Goal: Transaction & Acquisition: Purchase product/service

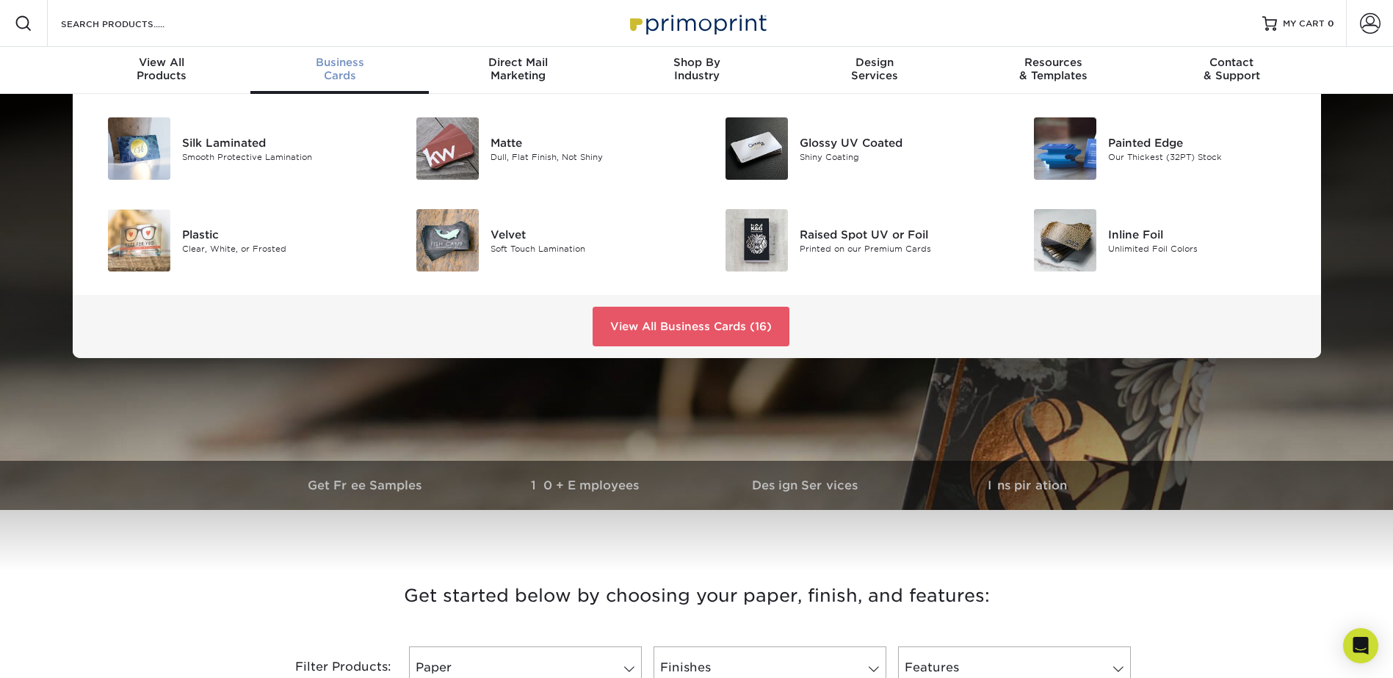
click at [334, 67] on span "Business" at bounding box center [339, 62] width 178 height 13
click at [252, 146] on div "Silk Laminated" at bounding box center [279, 142] width 195 height 16
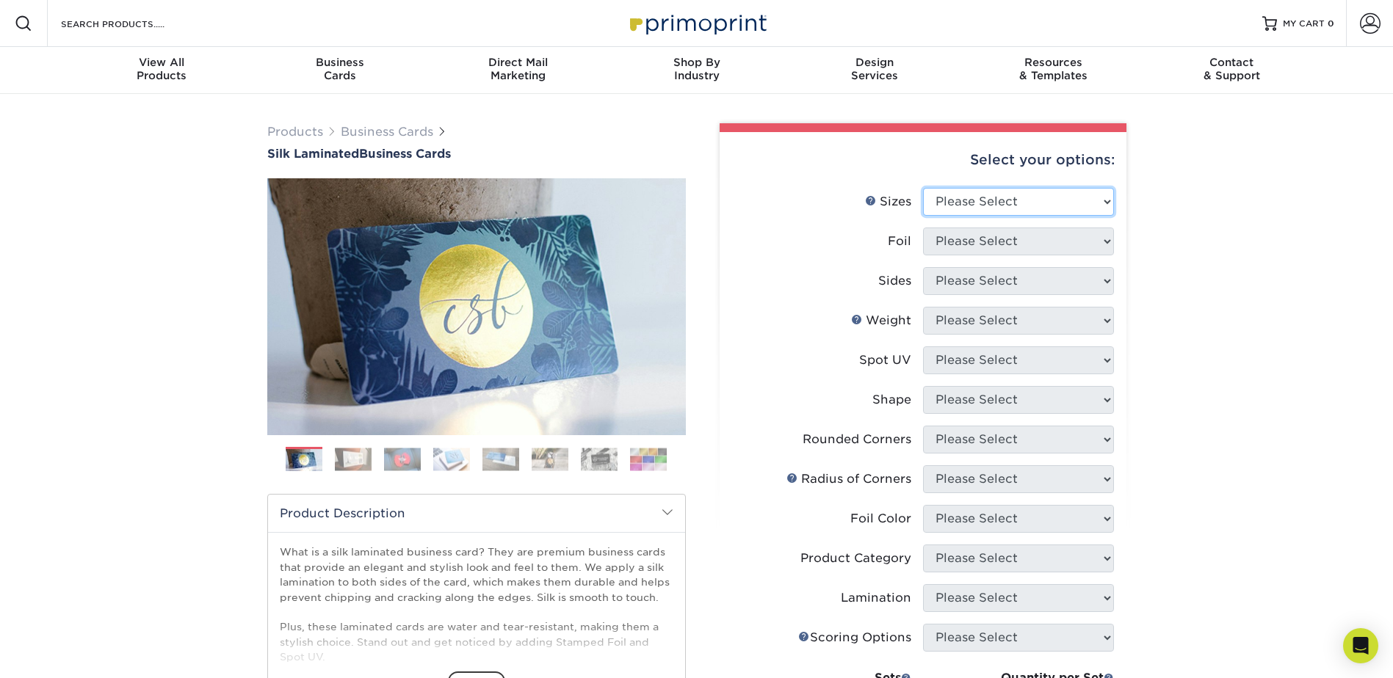
click at [1109, 205] on select "Please Select 1.5" x 3.5" - Mini 1.75" x 3.5" - Mini 2" x 2" - Square 2" x 3" -…" at bounding box center [1018, 202] width 191 height 28
select select "2.00x3.50"
click at [923, 188] on select "Please Select 1.5" x 3.5" - Mini 1.75" x 3.5" - Mini 2" x 2" - Square 2" x 3" -…" at bounding box center [1018, 202] width 191 height 28
click at [1109, 238] on select "Please Select Yes No" at bounding box center [1018, 242] width 191 height 28
select select "1"
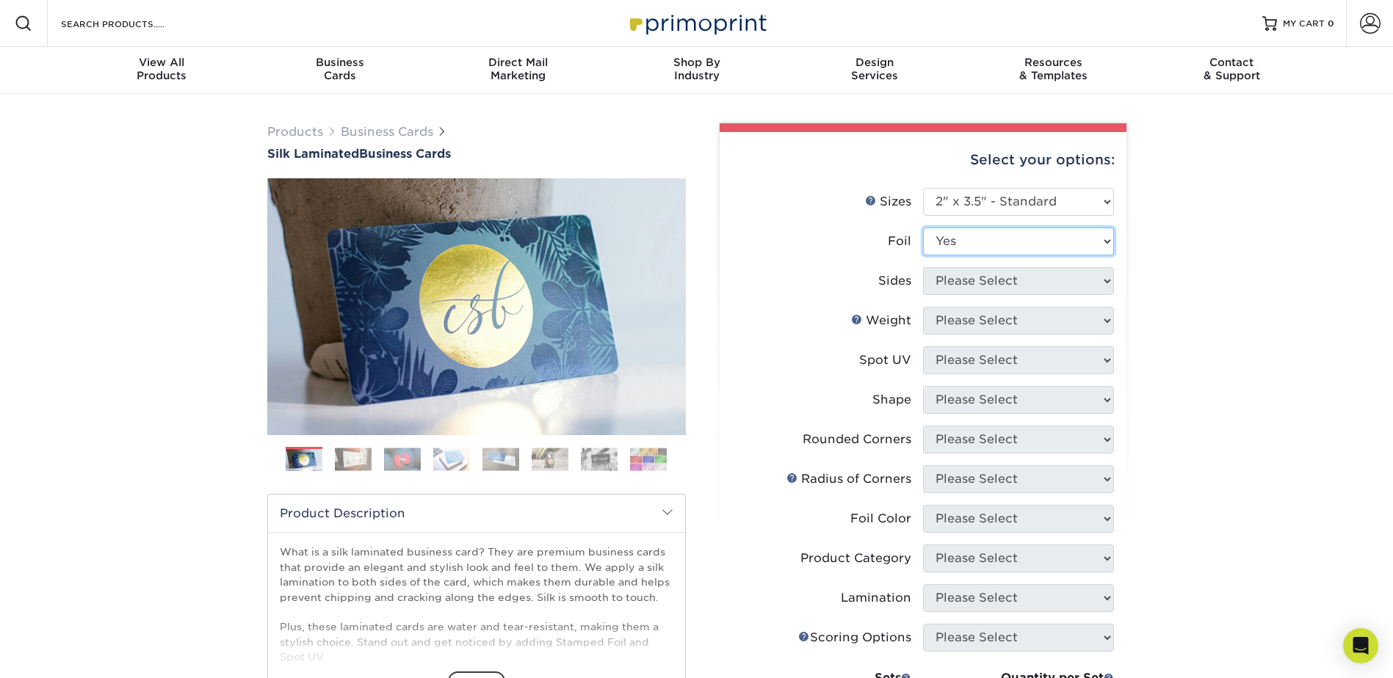
click at [923, 228] on select "Please Select Yes No" at bounding box center [1018, 242] width 191 height 28
click at [1105, 280] on select "Please Select Print Both Sides - Foil Both Sides Print Both Sides - Foil Front …" at bounding box center [1018, 281] width 191 height 28
select select "a75ac2f1-9911-48d6-841d-245b5ac08f27"
click at [923, 267] on select "Please Select Print Both Sides - Foil Both Sides Print Both Sides - Foil Front …" at bounding box center [1018, 281] width 191 height 28
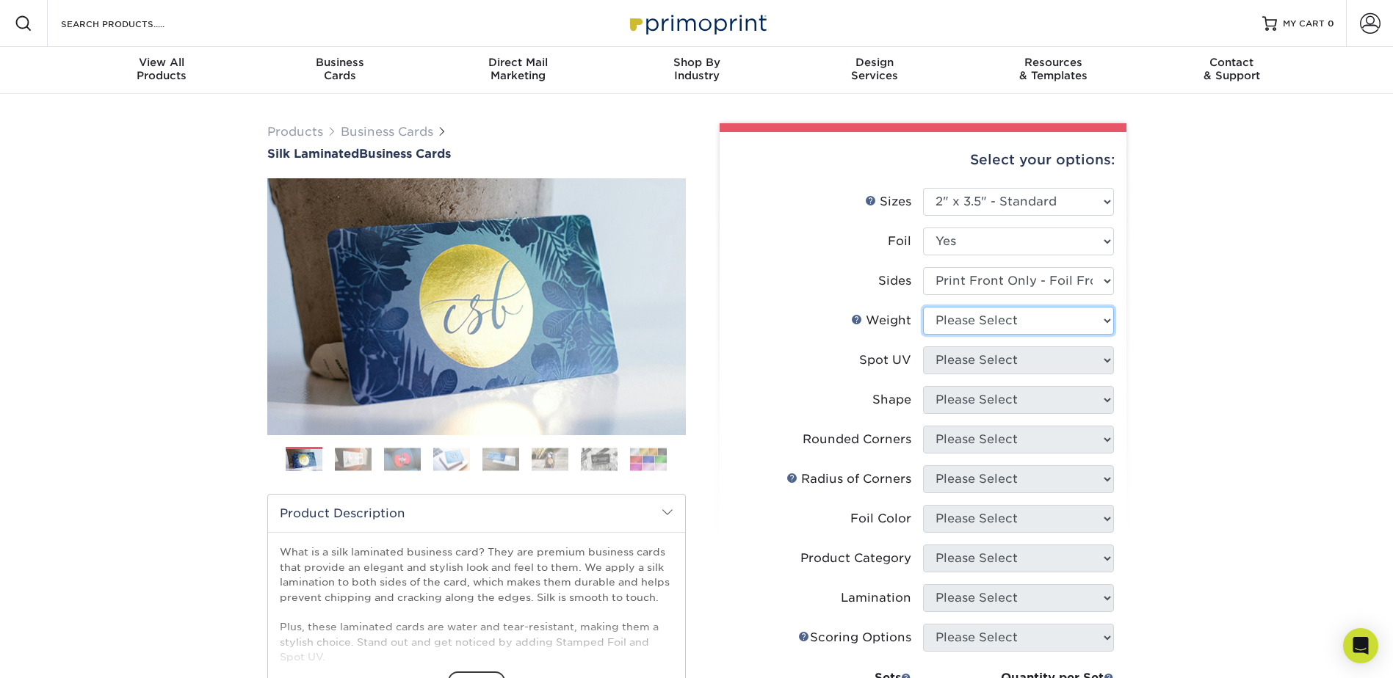
click at [1086, 319] on select "Please Select 16PT" at bounding box center [1018, 321] width 191 height 28
select select "16PT"
click at [923, 307] on select "Please Select 16PT" at bounding box center [1018, 321] width 191 height 28
click at [1036, 361] on select "Please Select No Spot UV Front Only" at bounding box center [1018, 361] width 191 height 28
select select "3"
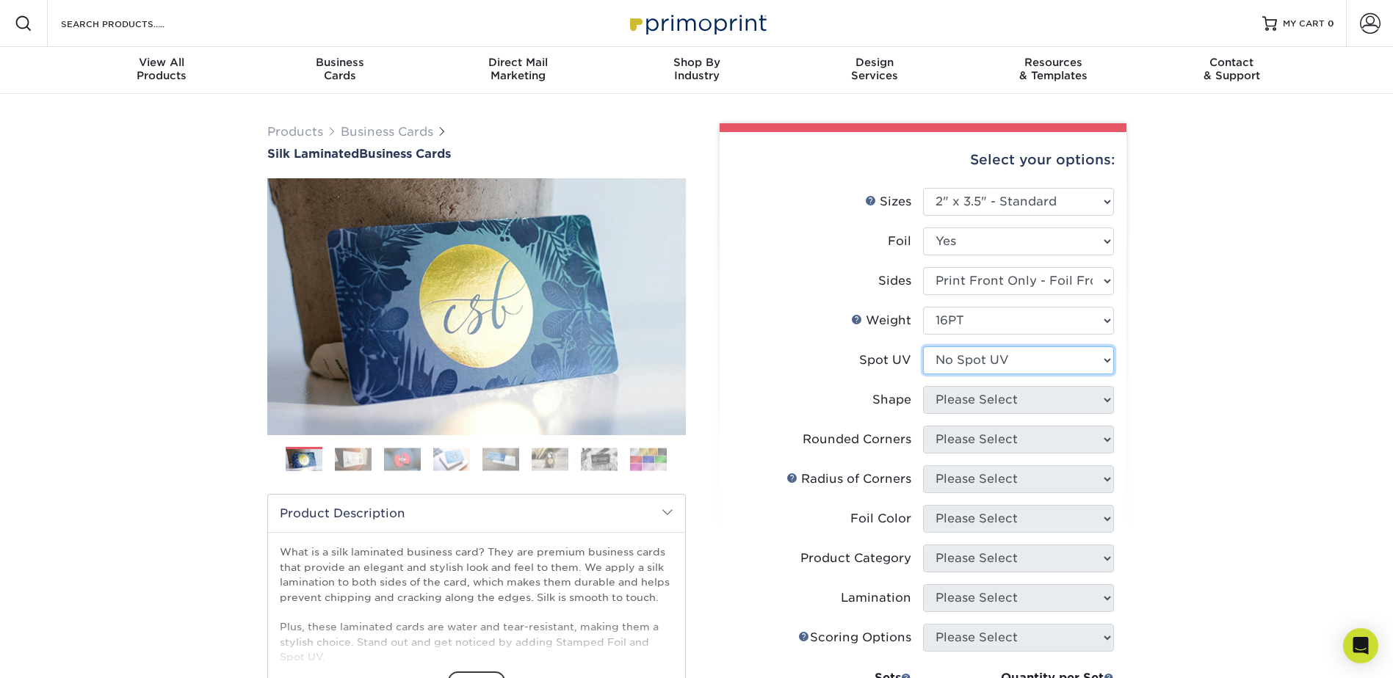
click at [923, 347] on select "Please Select No Spot UV Front Only" at bounding box center [1018, 361] width 191 height 28
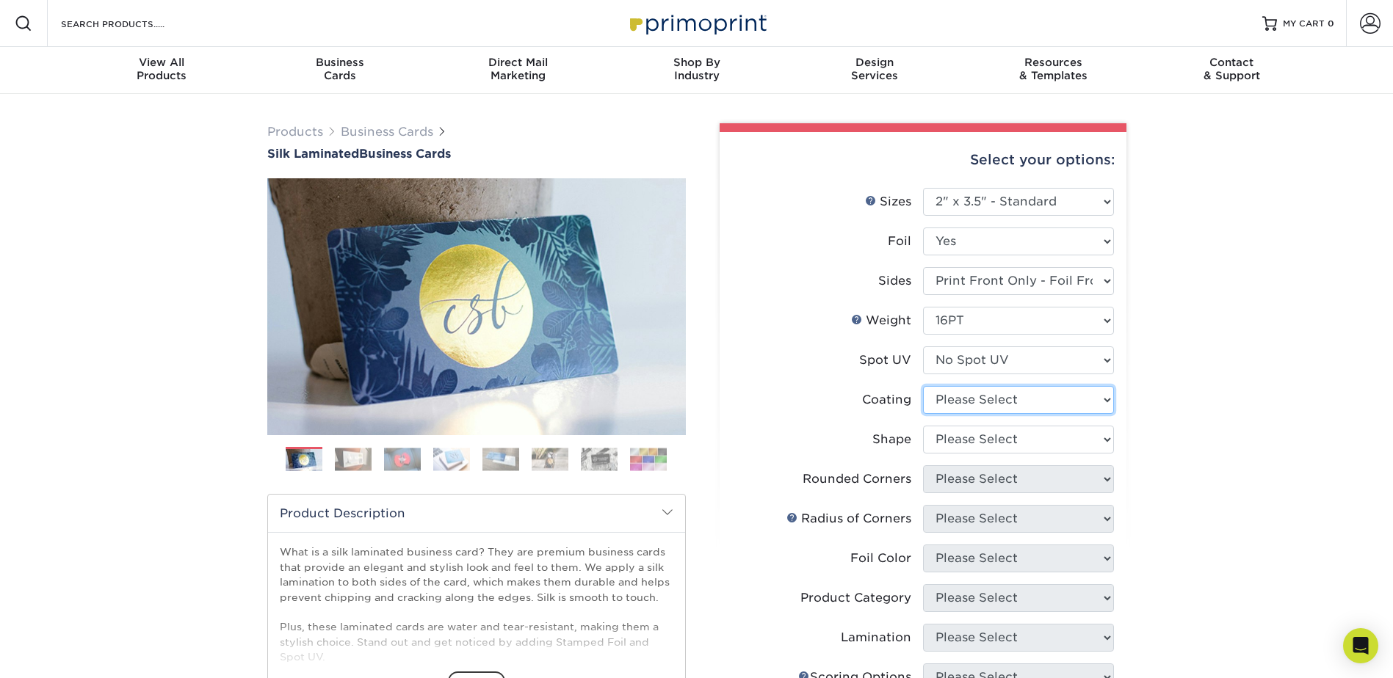
click at [1018, 405] on select at bounding box center [1018, 400] width 191 height 28
select select "3e7618de-abca-4bda-9f97-8b9129e913d8"
click at [923, 386] on select at bounding box center [1018, 400] width 191 height 28
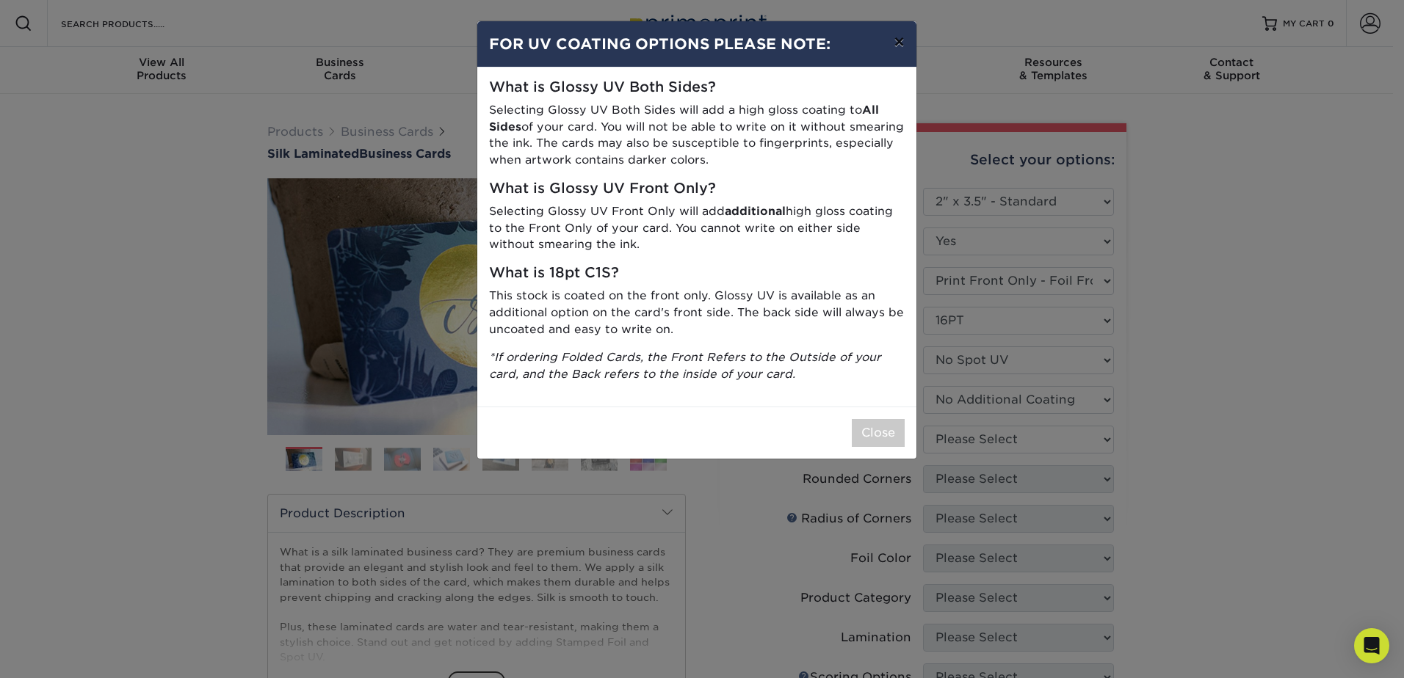
click at [898, 41] on button "×" at bounding box center [899, 41] width 34 height 41
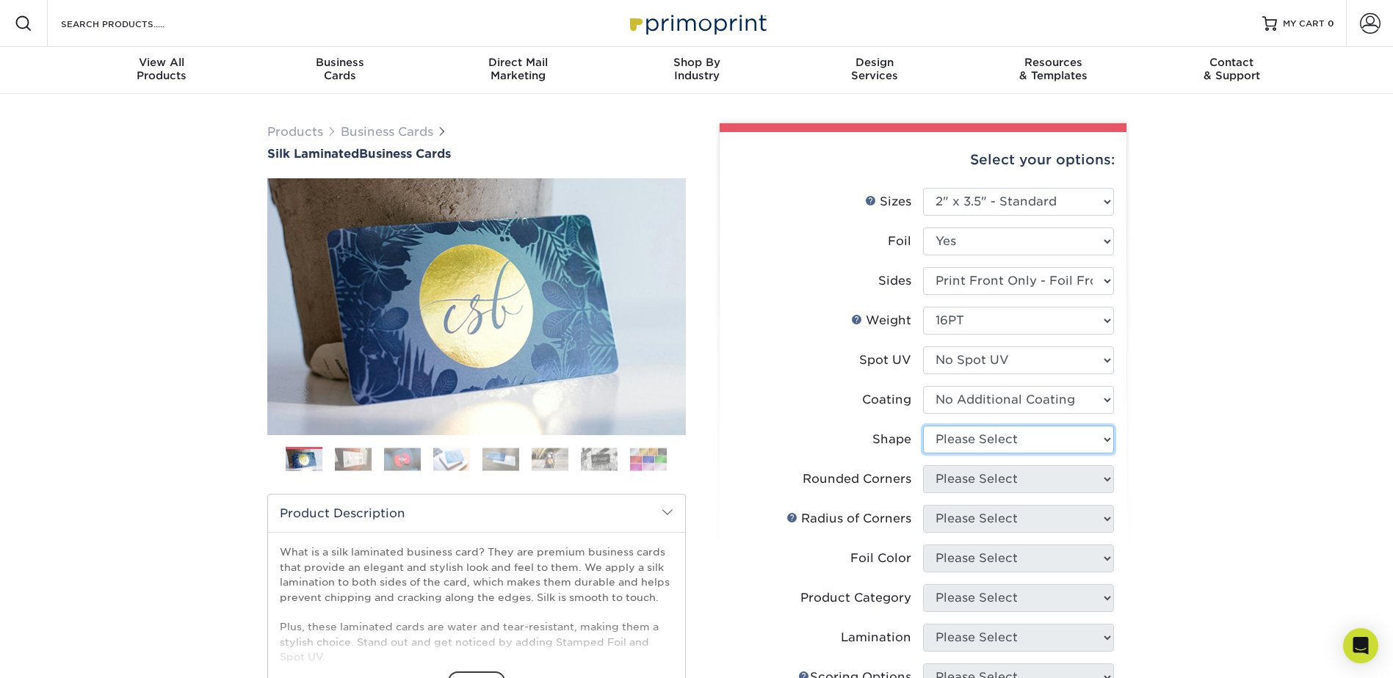
click at [999, 439] on select "Please Select Standard" at bounding box center [1018, 440] width 191 height 28
select select "standard"
click at [923, 426] on select "Please Select Standard" at bounding box center [1018, 440] width 191 height 28
click at [995, 483] on select "Please Select Yes - Round 2 Corners Yes - Round 4 Corners No" at bounding box center [1018, 480] width 191 height 28
select select "7672df9e-0e0a-464d-8e1f-920c575e4da3"
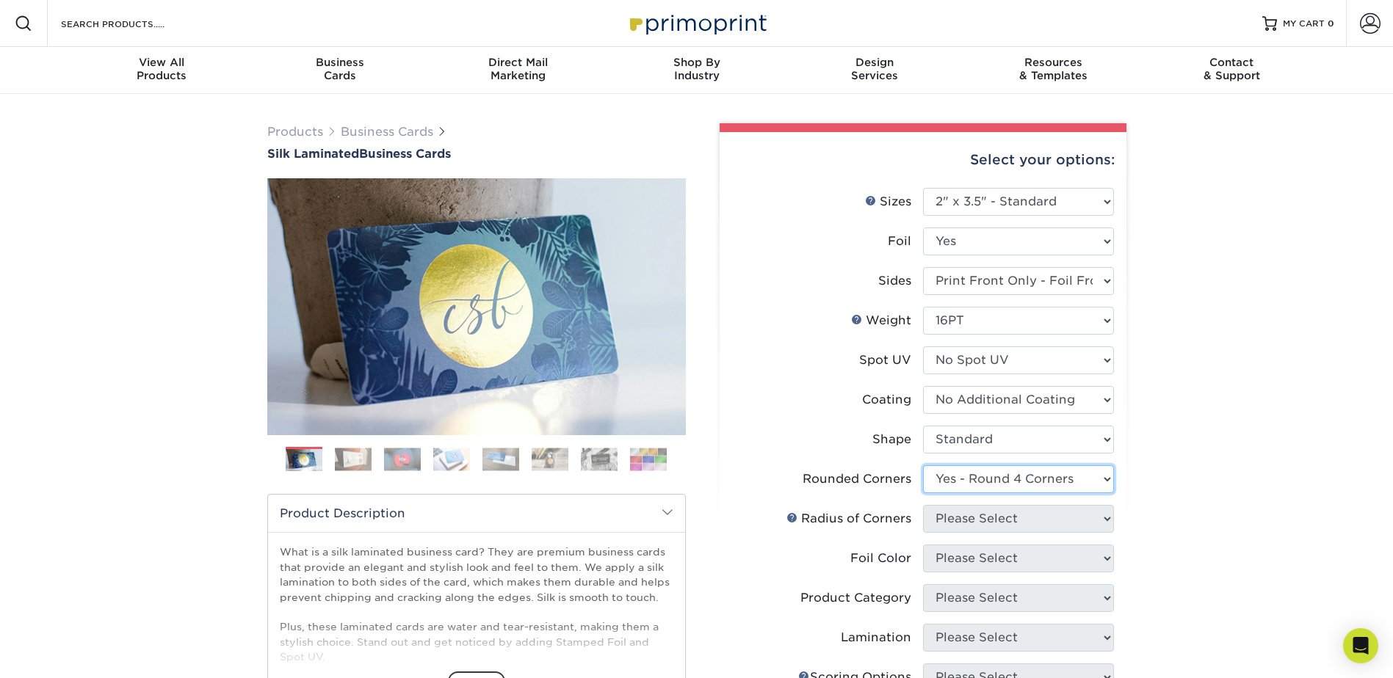
click at [923, 466] on select "Please Select Yes - Round 2 Corners Yes - Round 4 Corners No" at bounding box center [1018, 480] width 191 height 28
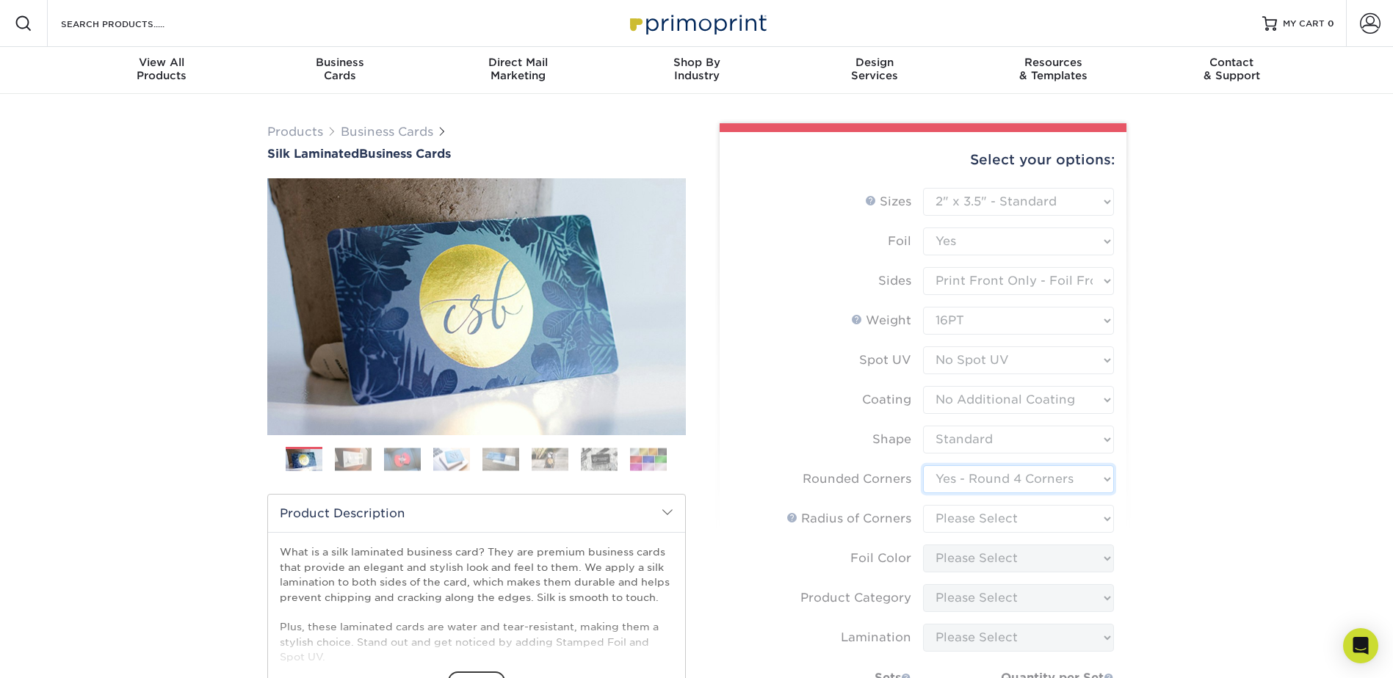
scroll to position [73, 0]
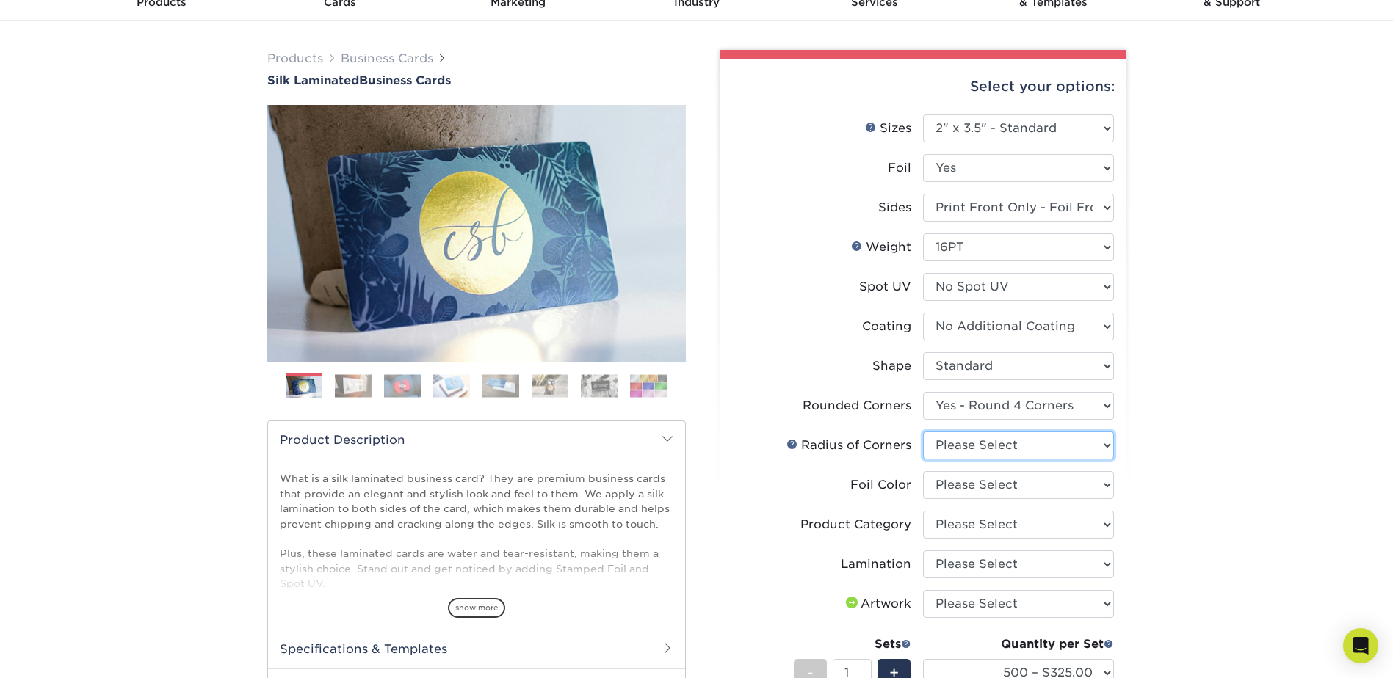
click at [1073, 445] on select "Please Select Rounded 1/8" Rounded 1/4"" at bounding box center [1018, 446] width 191 height 28
select select "589680c7-ee9a-431b-9d12-d7aeb1386a97"
click at [923, 432] on select "Please Select Rounded 1/8" Rounded 1/4"" at bounding box center [1018, 446] width 191 height 28
click at [1038, 491] on select "Please Select Silver Foil Black Foil Blue Foil Copper Foil Gold Foil Red Foil R…" at bounding box center [1018, 485] width 191 height 28
select select "acffa4a5-22f9-4585-ba3f-0adaa54b8c85"
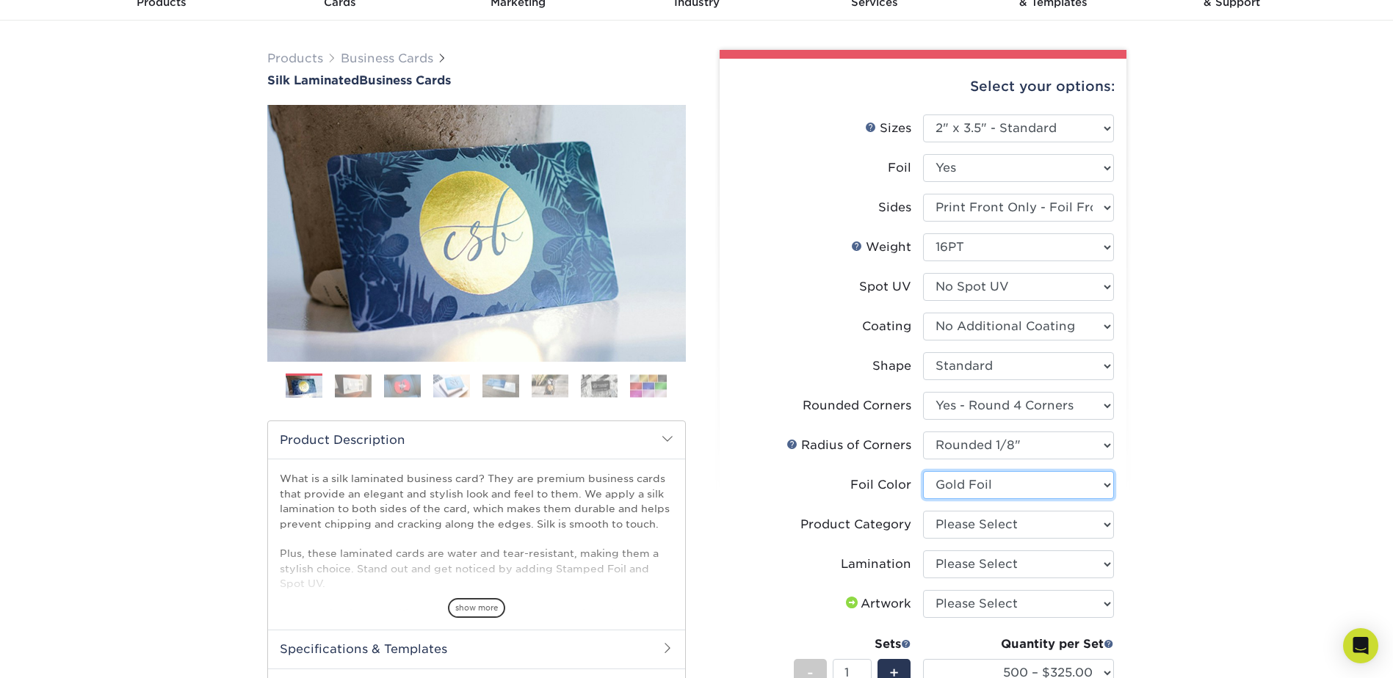
click at [923, 471] on select "Please Select Silver Foil Black Foil Blue Foil Copper Foil Gold Foil Red Foil R…" at bounding box center [1018, 485] width 191 height 28
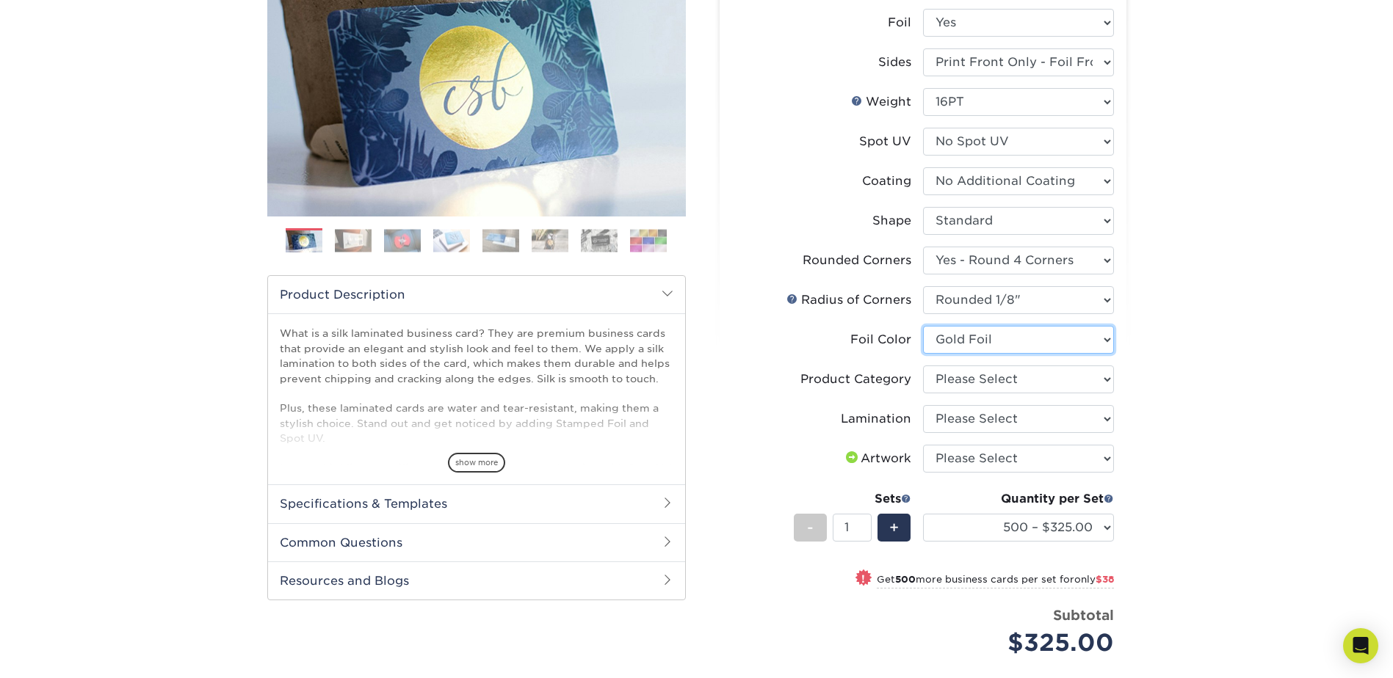
scroll to position [220, 0]
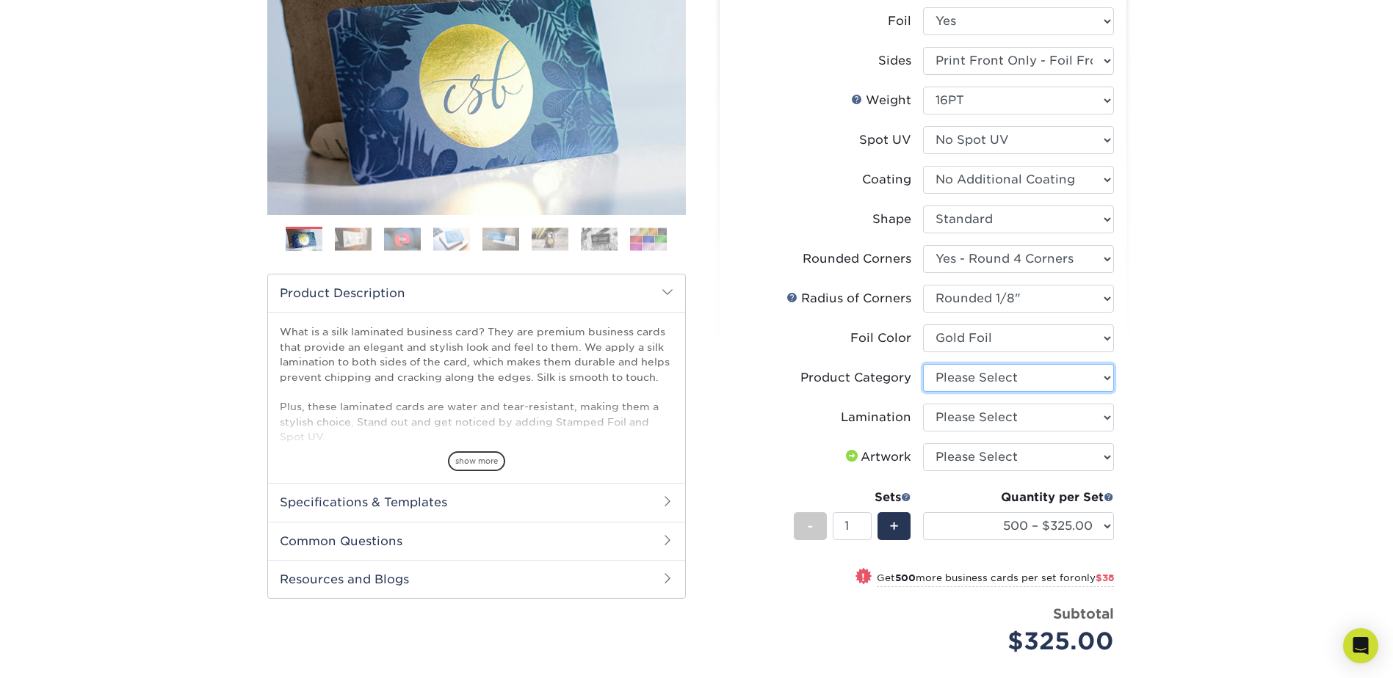
click at [1026, 384] on select "Please Select Business Cards" at bounding box center [1018, 378] width 191 height 28
select select "3b5148f1-0588-4f88-a218-97bcfdce65c1"
click at [923, 364] on select "Please Select Business Cards" at bounding box center [1018, 378] width 191 height 28
click at [1007, 418] on select "Please Select Silk" at bounding box center [1018, 418] width 191 height 28
select select "ccacb42f-45f7-42d3-bbd3-7c8421cf37f0"
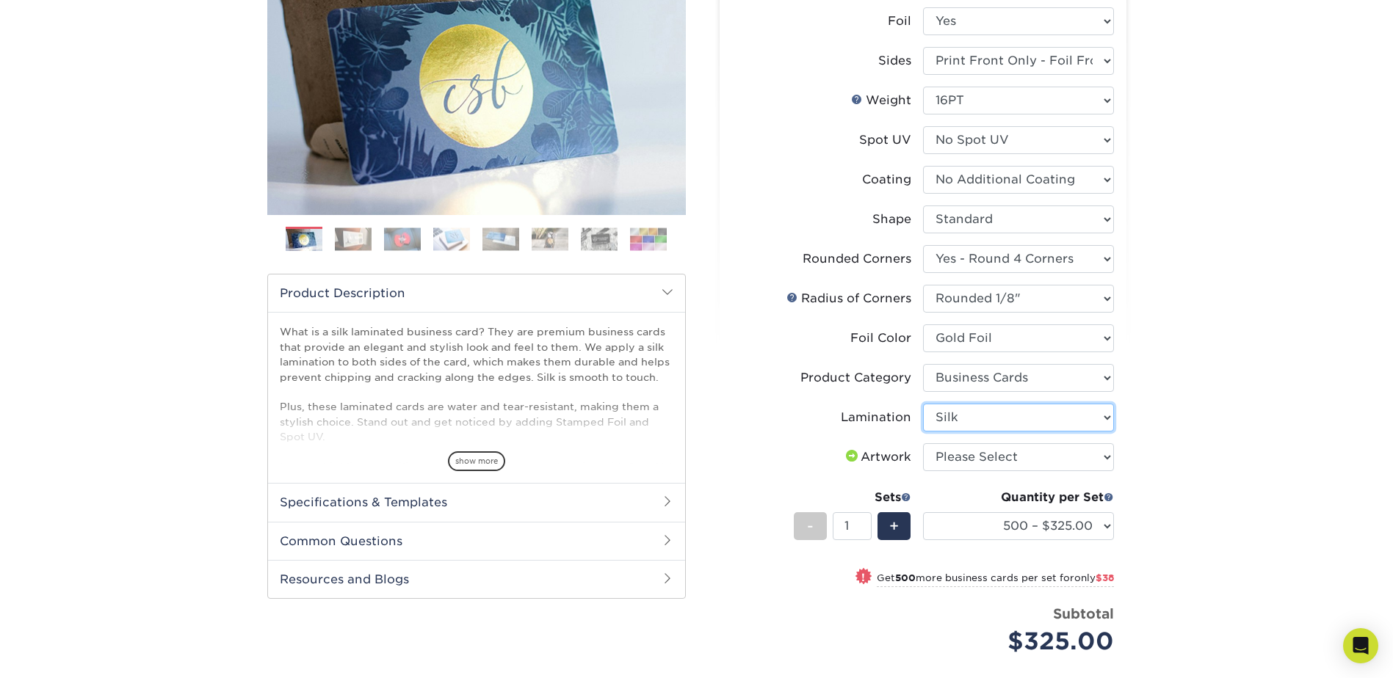
click at [923, 404] on select "Please Select Silk" at bounding box center [1018, 418] width 191 height 28
click at [974, 460] on select "Please Select I will upload files I need a design - $100" at bounding box center [1018, 457] width 191 height 28
select select "upload"
click at [923, 443] on select "Please Select I will upload files I need a design - $100" at bounding box center [1018, 457] width 191 height 28
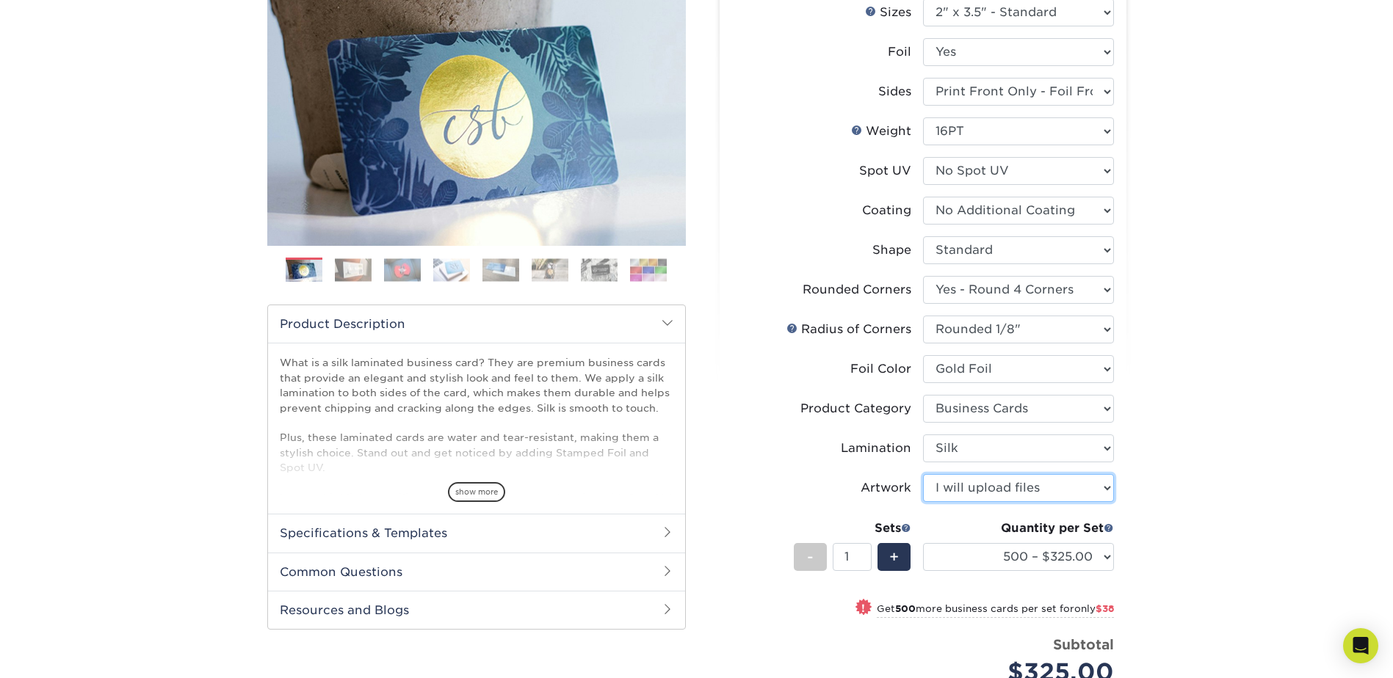
scroll to position [0, 0]
